Goal: Navigation & Orientation: Find specific page/section

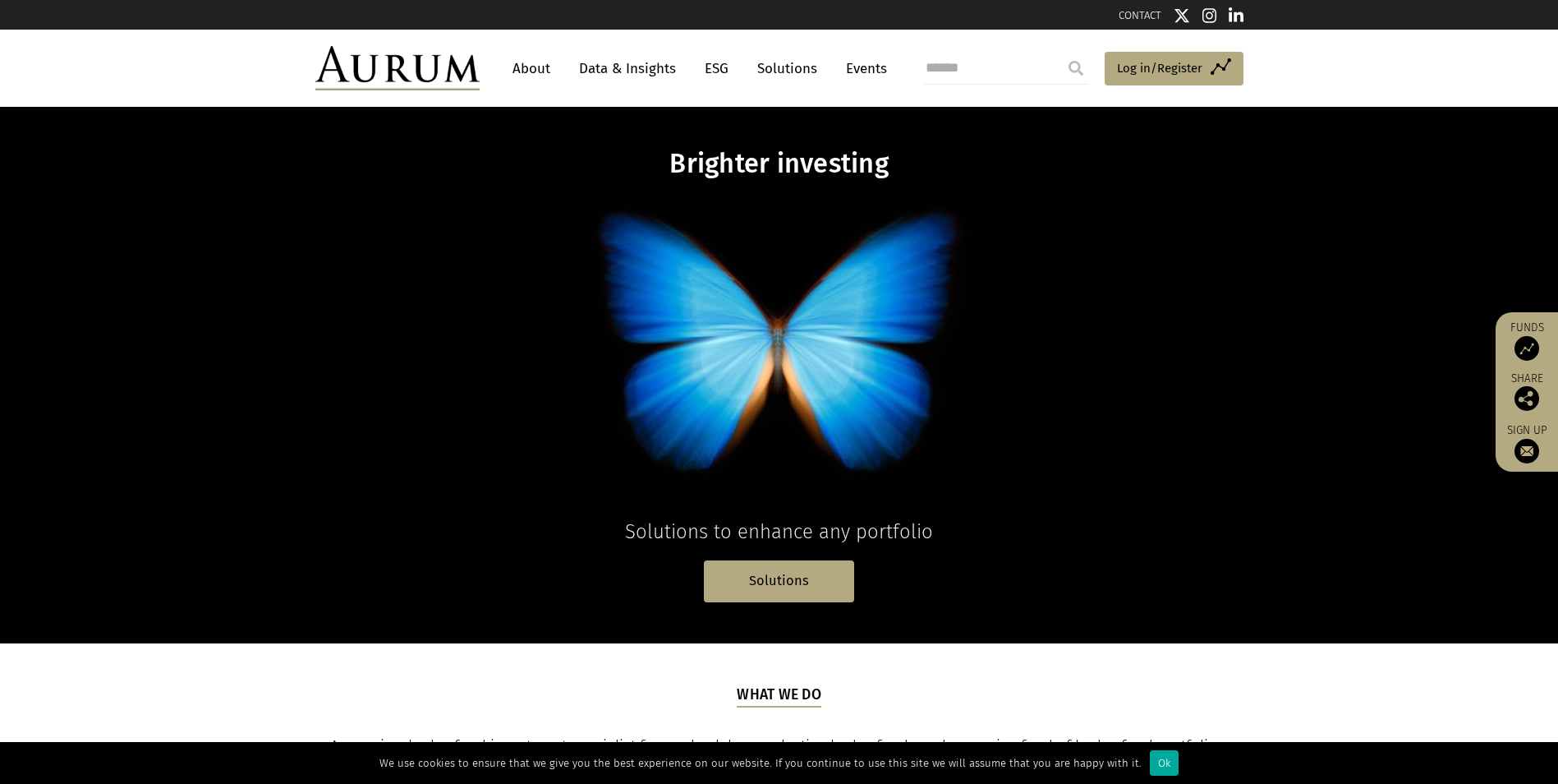
click at [550, 59] on link "About" at bounding box center [531, 68] width 54 height 30
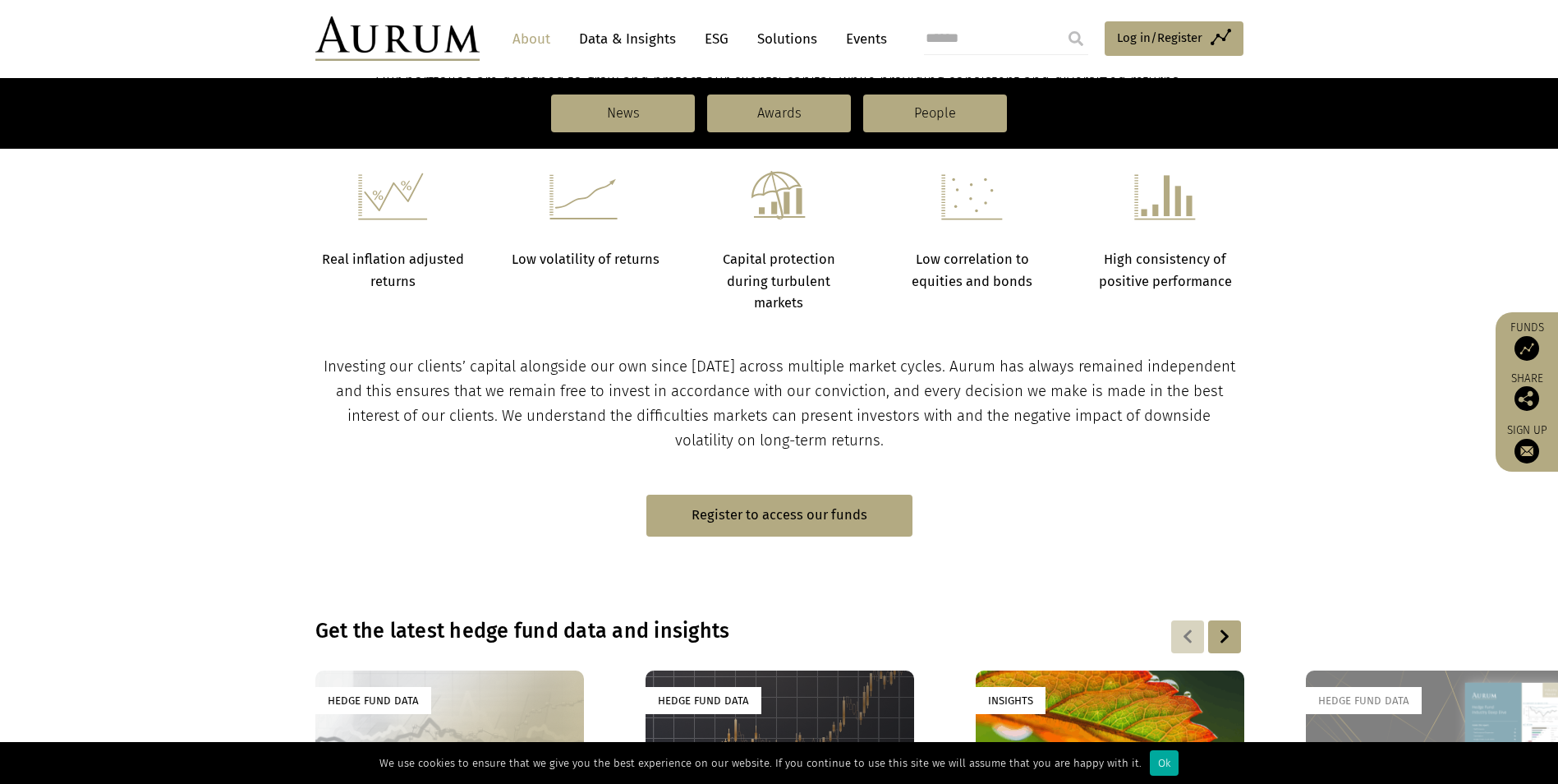
scroll to position [600, 0]
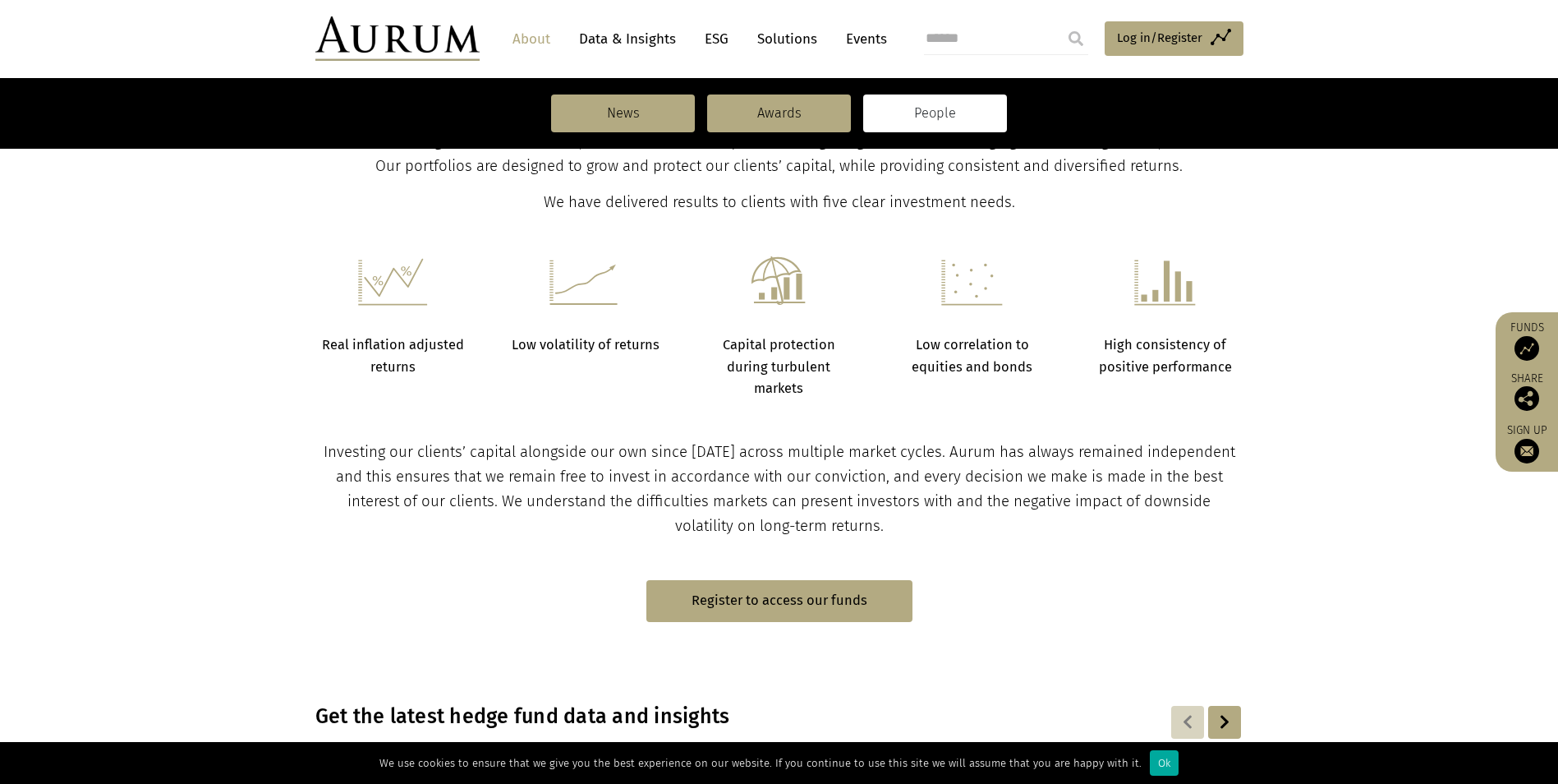
click at [930, 124] on link "People" at bounding box center [935, 113] width 144 height 38
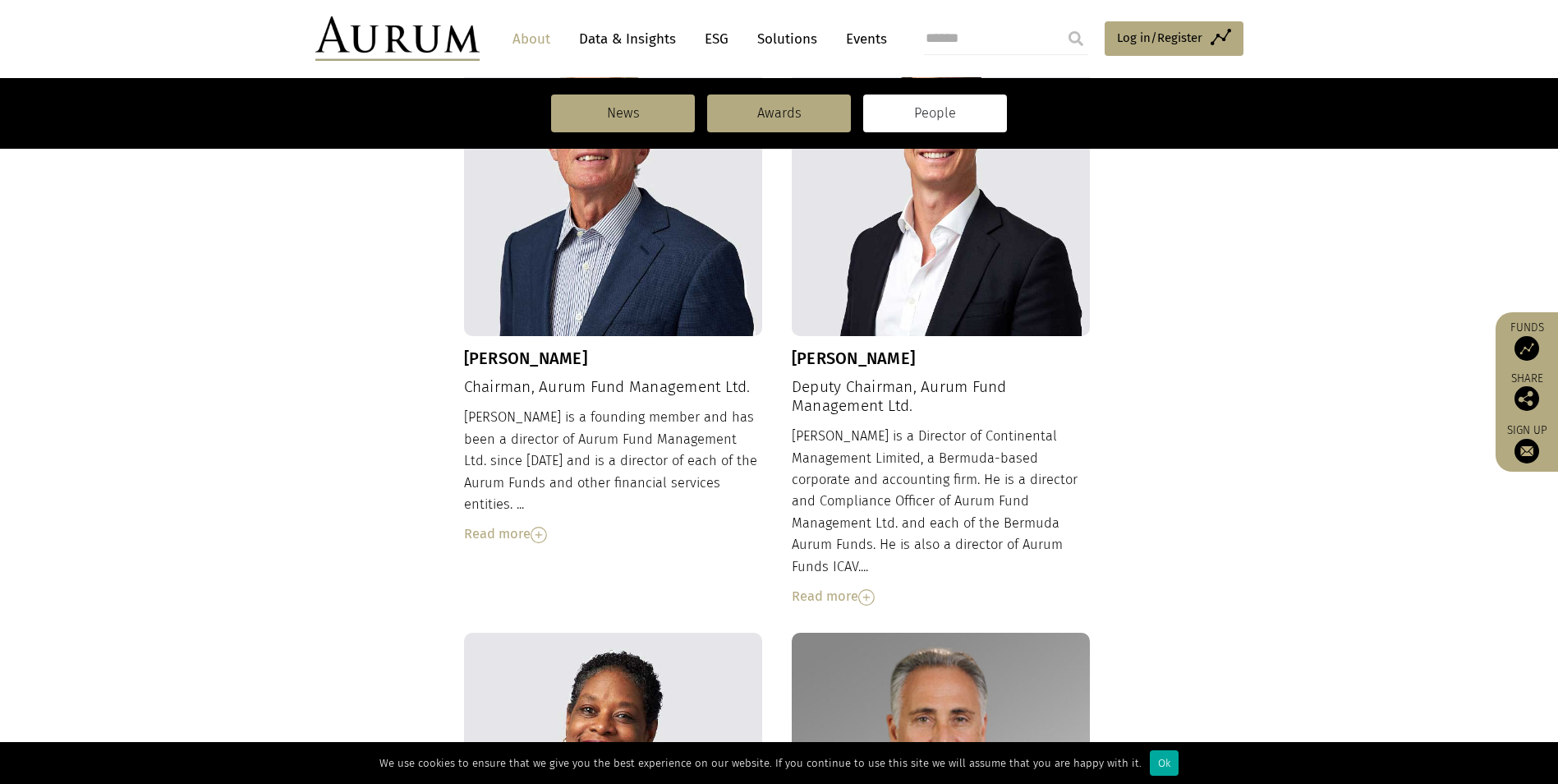
scroll to position [598, 0]
